Goal: Contribute content: Add original content to the website for others to see

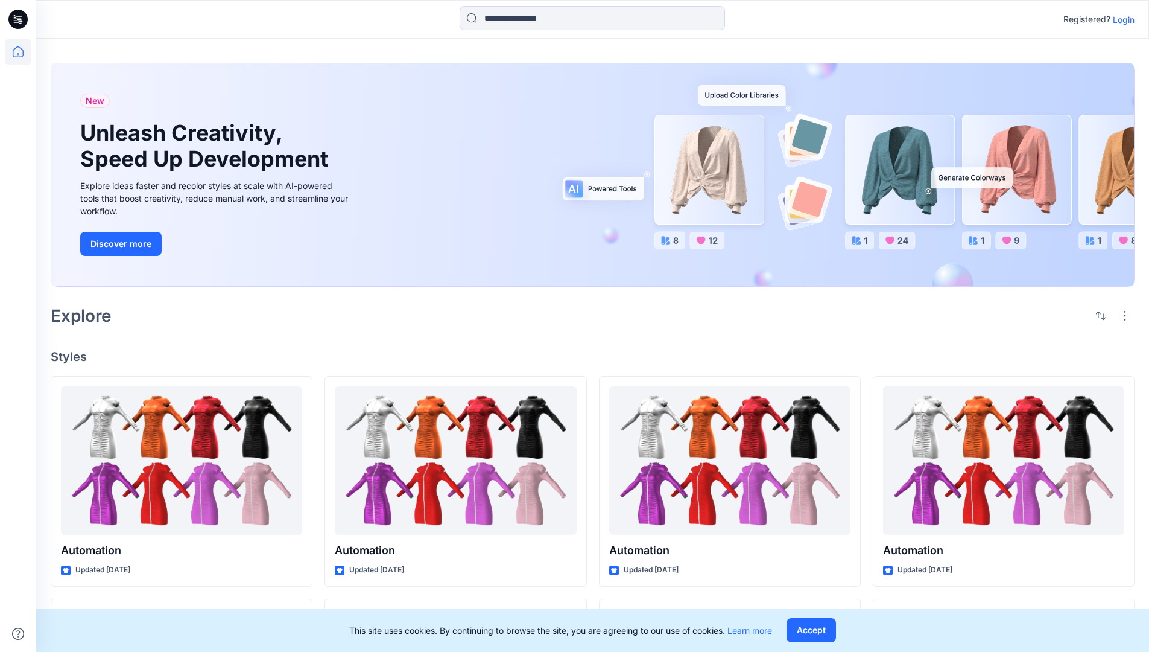
click at [1121, 19] on p "Login" at bounding box center [1124, 19] width 22 height 13
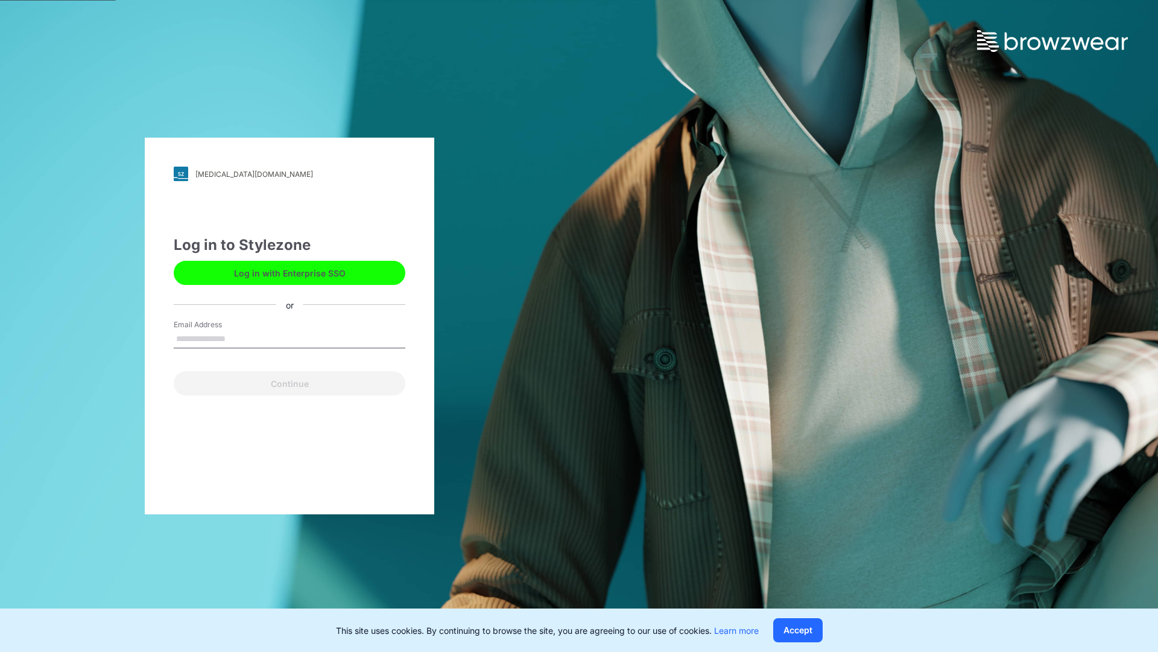
click at [238, 338] on input "Email Address" at bounding box center [290, 339] width 232 height 18
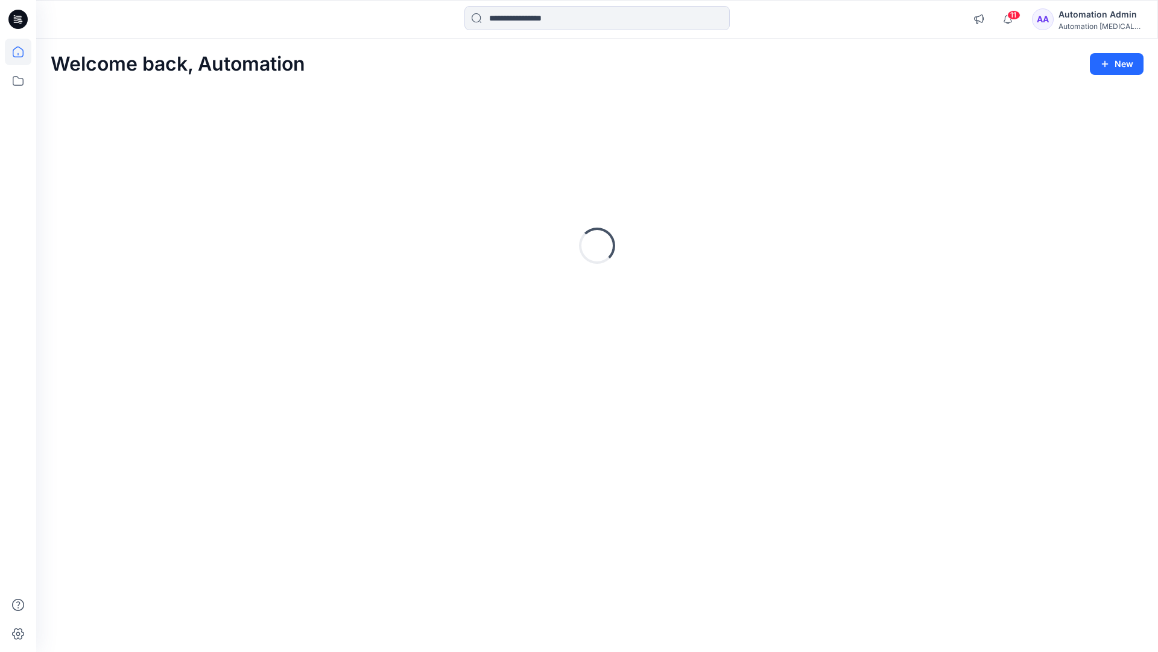
click at [23, 52] on icon at bounding box center [18, 51] width 11 height 11
click at [1118, 65] on button "New" at bounding box center [1117, 64] width 54 height 22
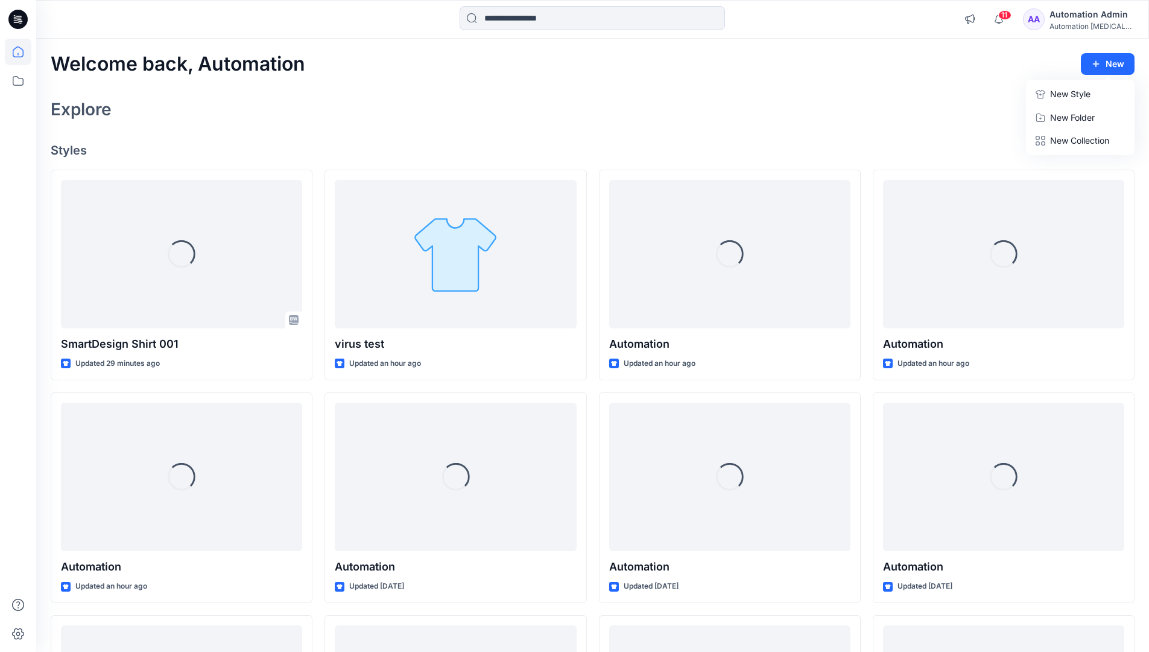
click at [1084, 90] on p "New Style" at bounding box center [1070, 94] width 40 height 14
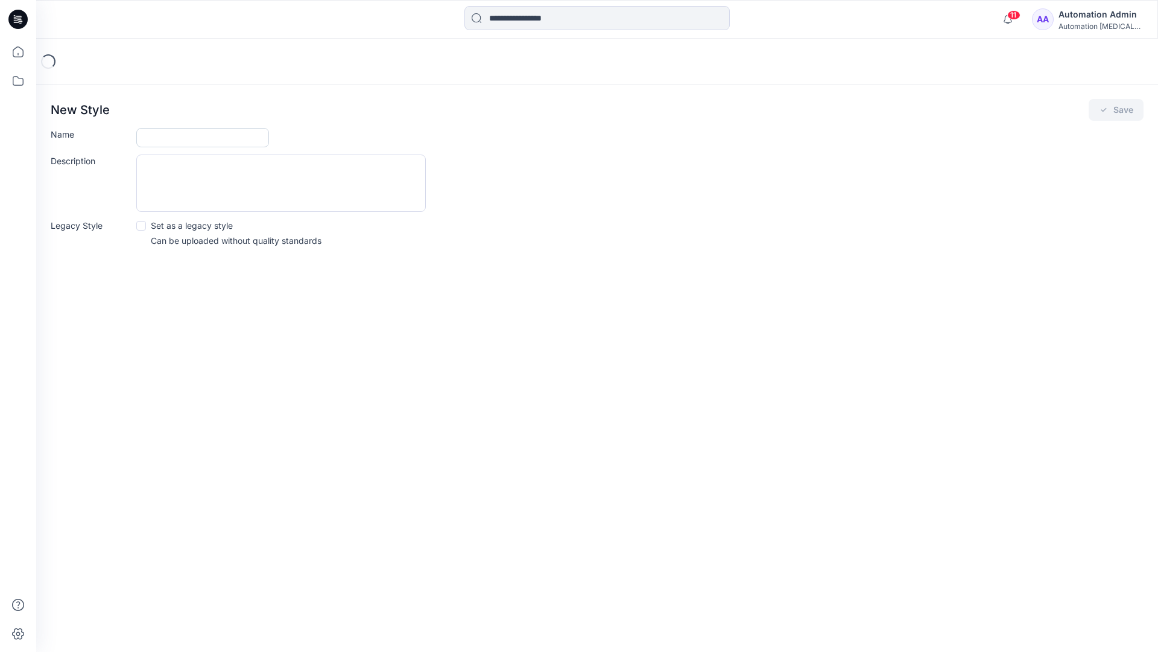
click at [162, 136] on input "Name" at bounding box center [202, 137] width 133 height 19
type input "**********"
click at [1121, 111] on button "Save" at bounding box center [1116, 110] width 55 height 22
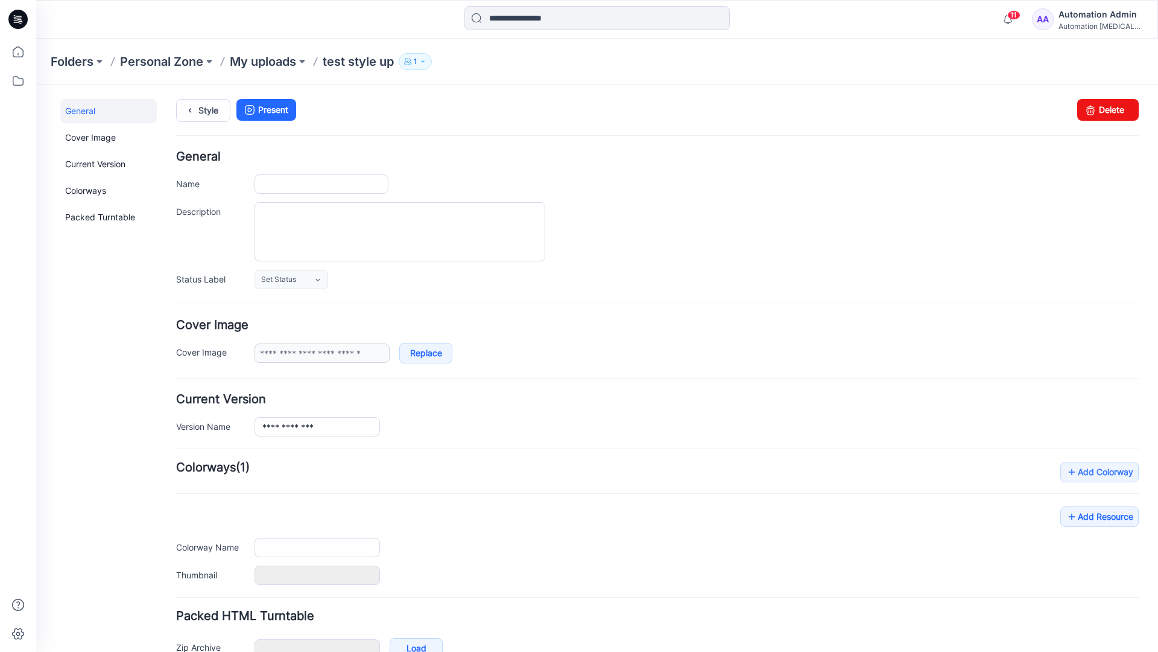
type input "**********"
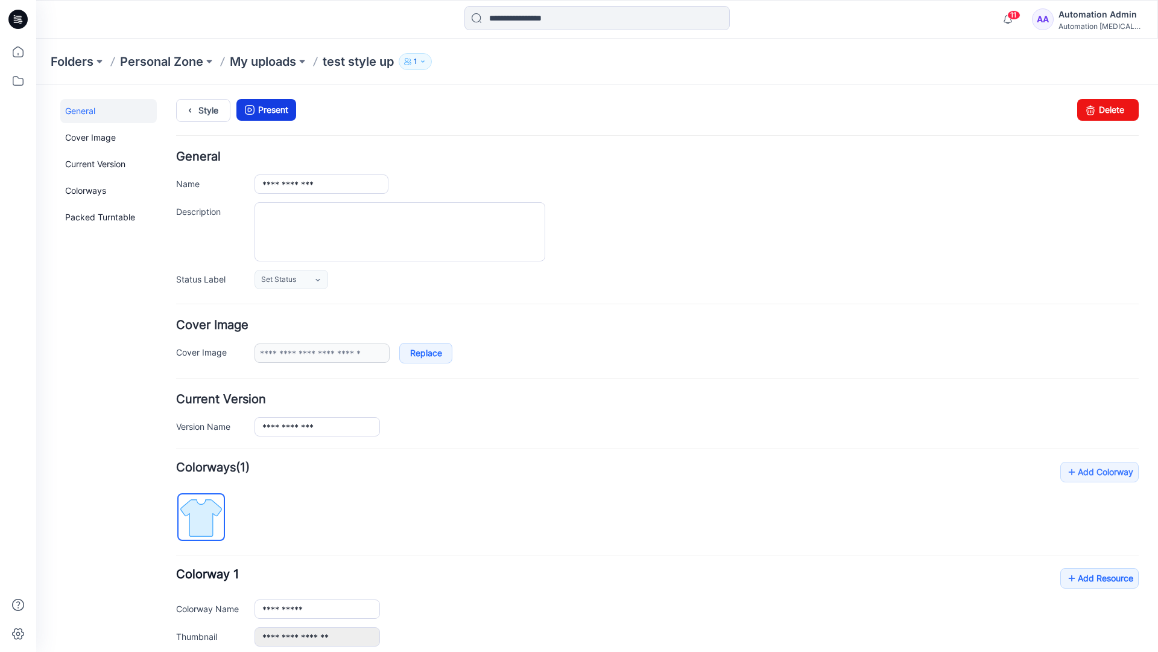
click at [272, 110] on link "Present" at bounding box center [266, 110] width 60 height 22
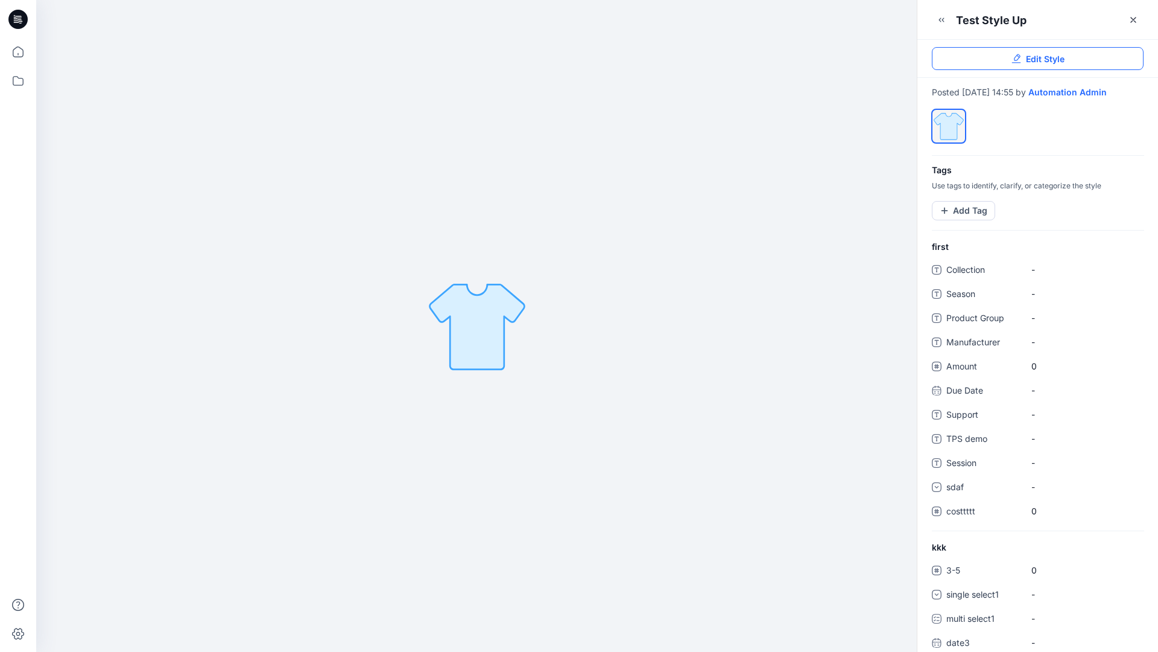
click at [1047, 61] on span "Edit Style" at bounding box center [1045, 58] width 39 height 13
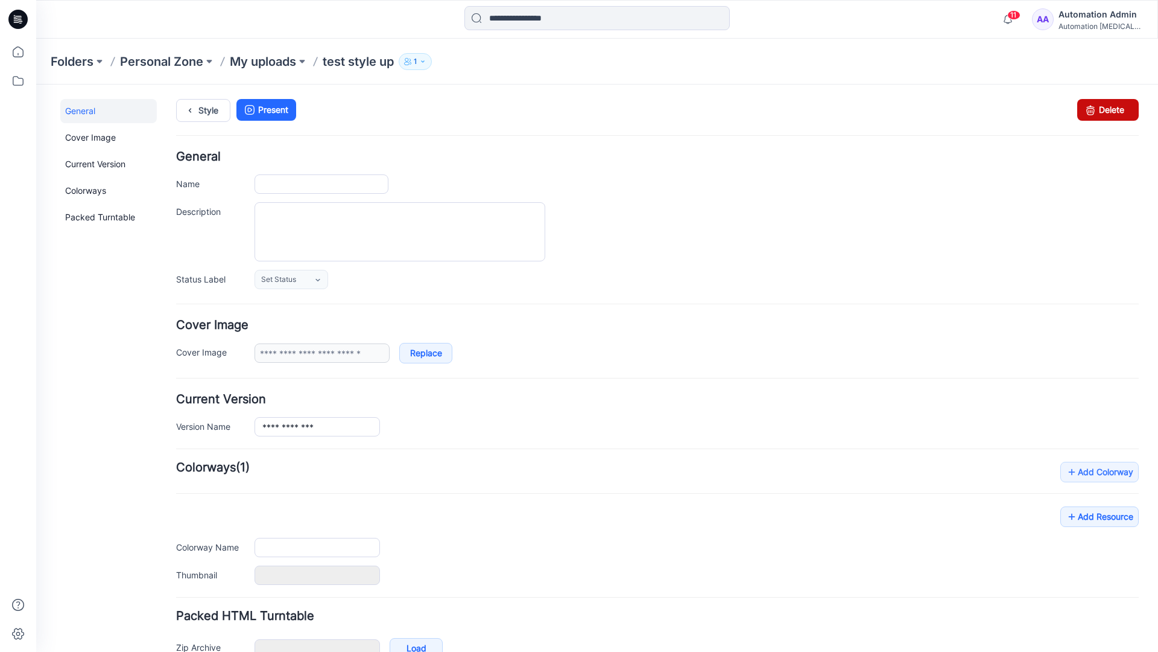
click at [1102, 109] on link "Delete" at bounding box center [1108, 110] width 62 height 22
type input "**********"
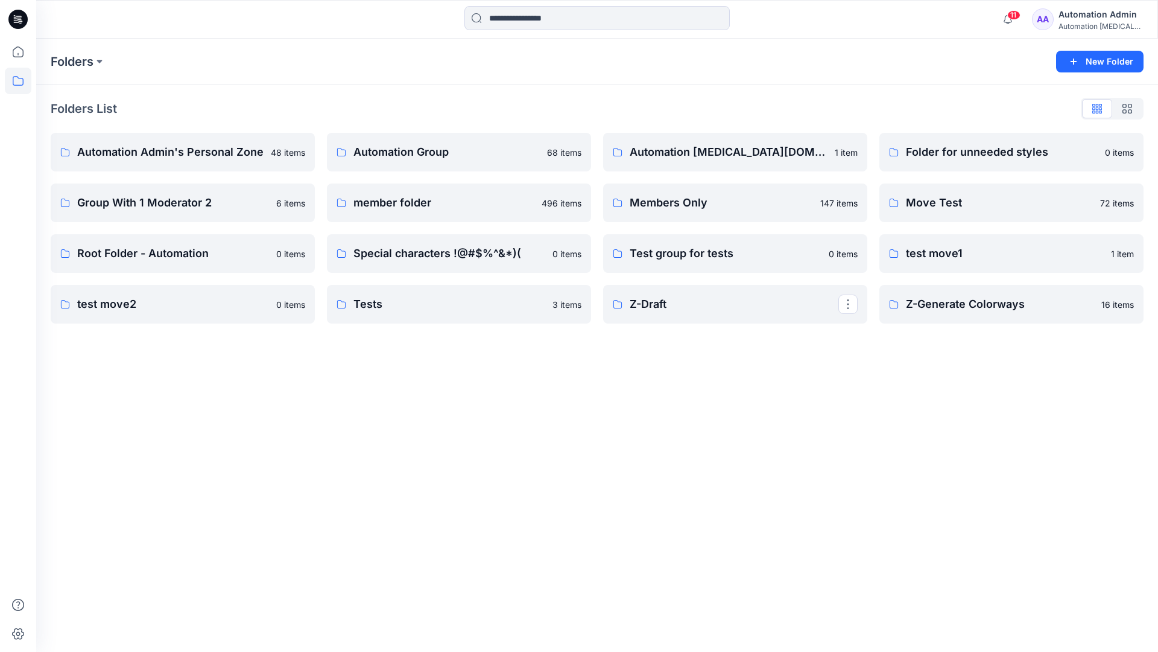
click at [1097, 15] on div "Automation Admin" at bounding box center [1101, 14] width 84 height 14
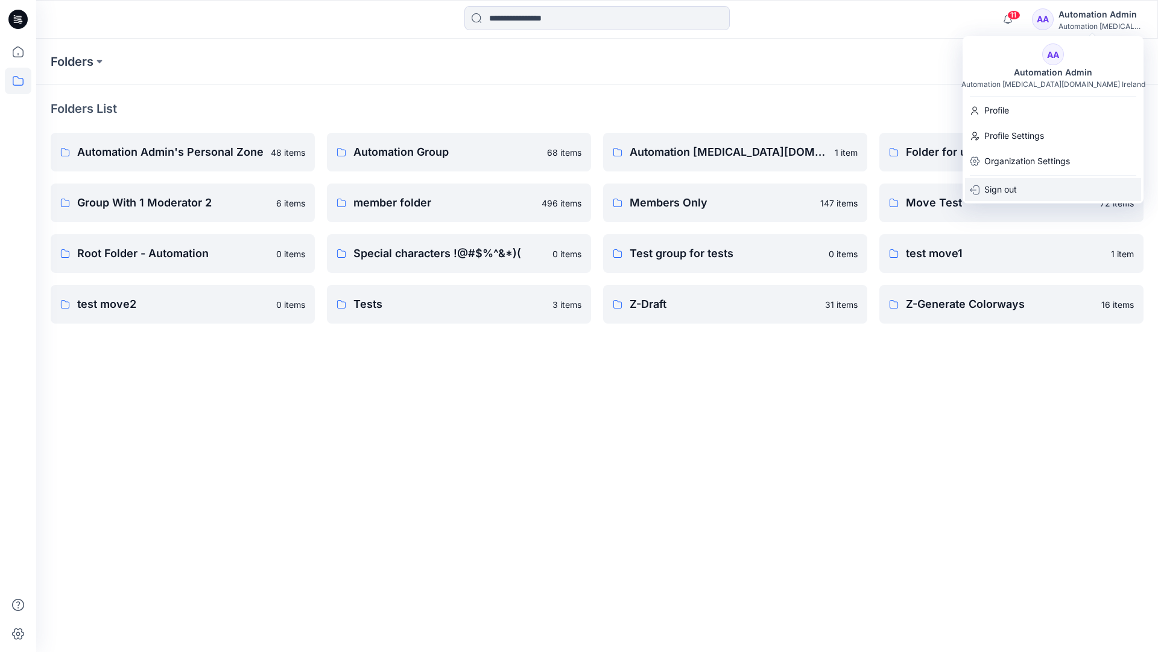
click at [1016, 192] on p "Sign out" at bounding box center [1001, 189] width 33 height 23
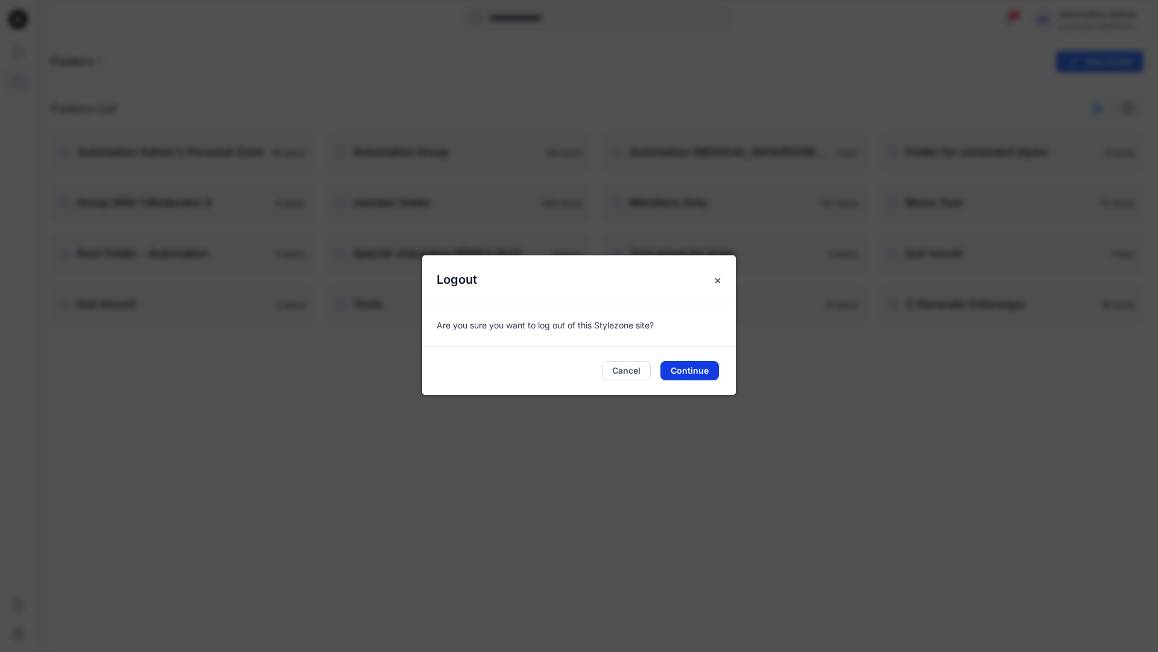
click at [691, 369] on button "Continue" at bounding box center [690, 370] width 59 height 19
